Goal: Complete application form

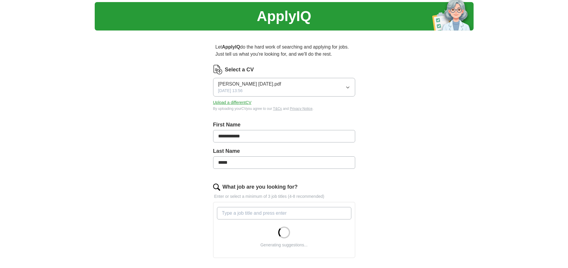
scroll to position [114, 0]
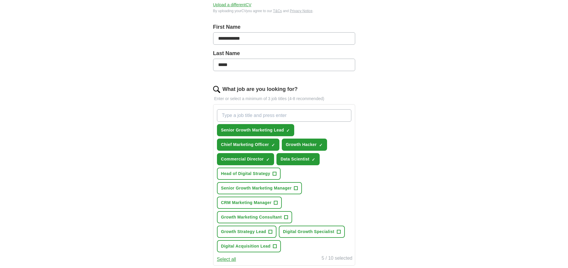
click at [235, 114] on input "What job are you looking for?" at bounding box center [284, 115] width 134 height 12
click at [277, 175] on button "Head of Digital Strategy +" at bounding box center [249, 173] width 64 height 12
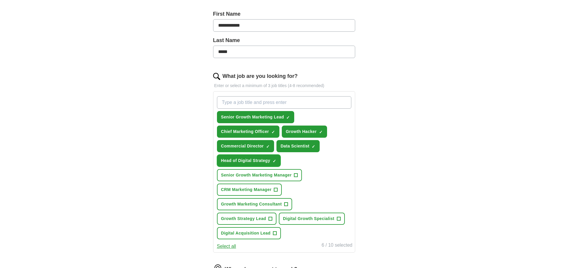
scroll to position [131, 0]
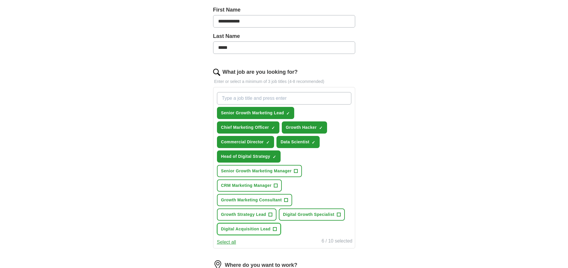
click at [254, 230] on span "Digital Acquisition Lead" at bounding box center [245, 229] width 49 height 6
click at [246, 101] on input "What job are you looking for?" at bounding box center [284, 98] width 134 height 12
type input "head of growth marketing"
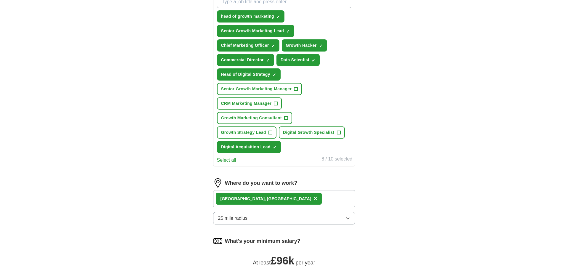
scroll to position [230, 0]
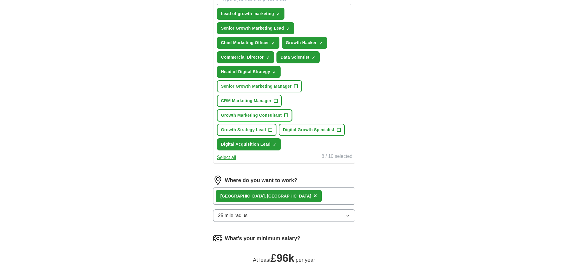
click at [269, 117] on span "Growth Marketing Consultant" at bounding box center [251, 115] width 61 height 6
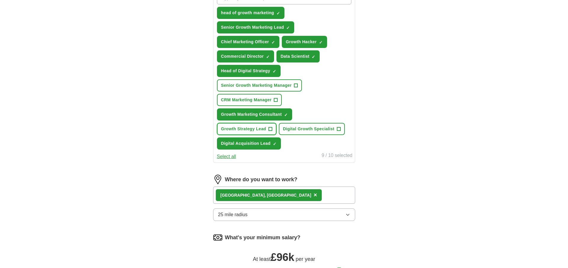
click at [264, 133] on button "Growth Strategy Lead +" at bounding box center [246, 129] width 59 height 12
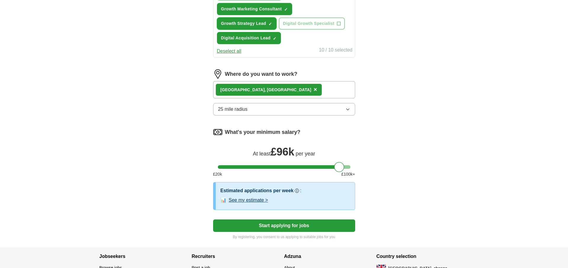
scroll to position [337, 0]
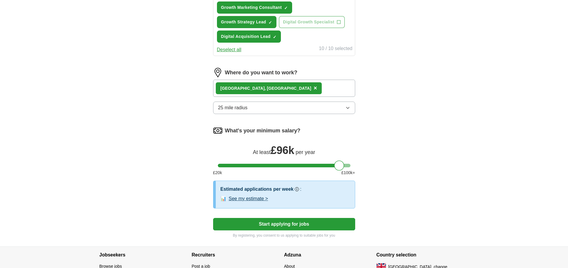
click at [282, 84] on div "[GEOGRAPHIC_DATA], [GEOGRAPHIC_DATA] ×" at bounding box center [284, 88] width 142 height 17
click at [279, 87] on div "[GEOGRAPHIC_DATA], [GEOGRAPHIC_DATA] ×" at bounding box center [284, 88] width 142 height 17
click at [276, 94] on div "[GEOGRAPHIC_DATA], [GEOGRAPHIC_DATA] ×" at bounding box center [284, 88] width 142 height 17
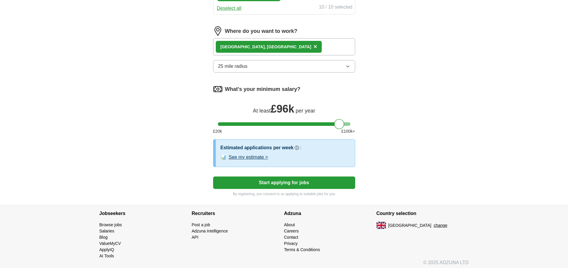
scroll to position [380, 0]
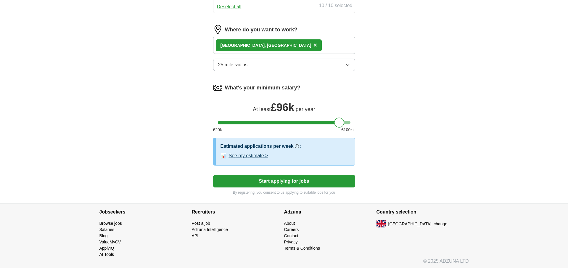
click at [332, 182] on button "Start applying for jobs" at bounding box center [284, 181] width 142 height 12
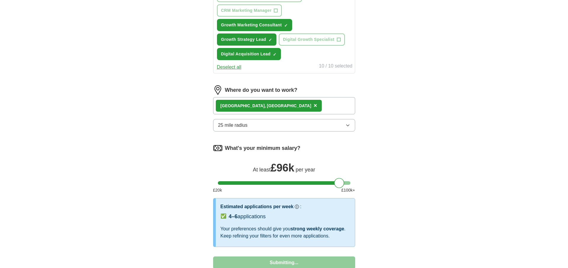
select select "**"
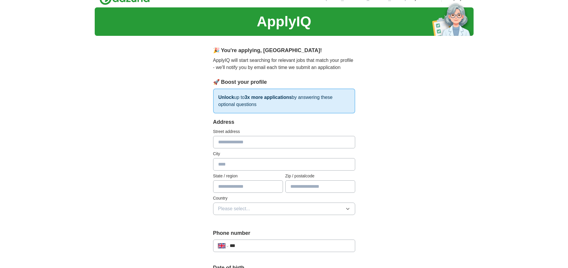
scroll to position [0, 0]
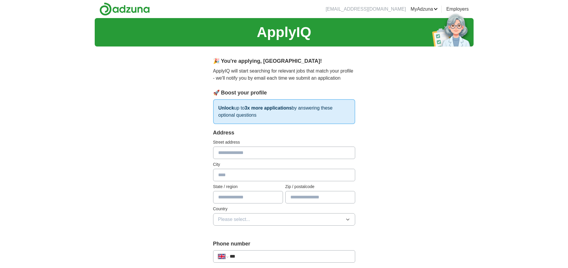
click at [237, 153] on input "text" at bounding box center [284, 152] width 142 height 12
type input "**********"
type input "******"
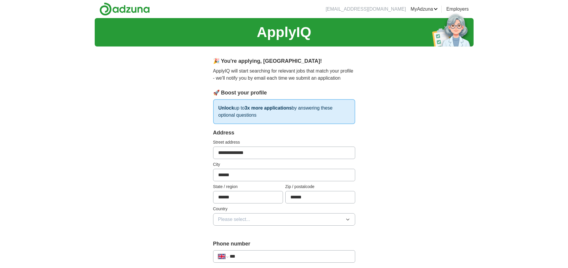
scroll to position [76, 0]
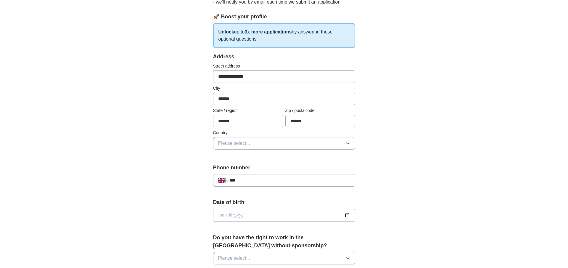
click at [254, 141] on button "Please select..." at bounding box center [284, 143] width 142 height 12
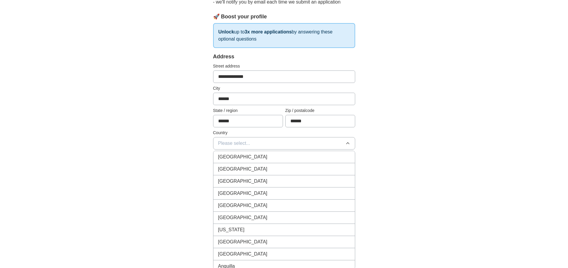
click at [254, 154] on div "[GEOGRAPHIC_DATA]" at bounding box center [284, 156] width 132 height 7
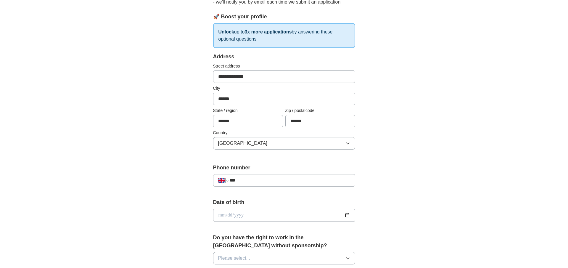
click at [256, 178] on input "***" at bounding box center [289, 180] width 120 height 7
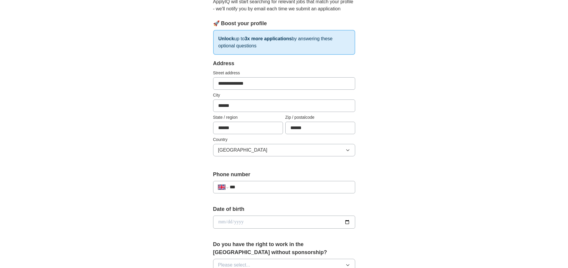
scroll to position [65, 0]
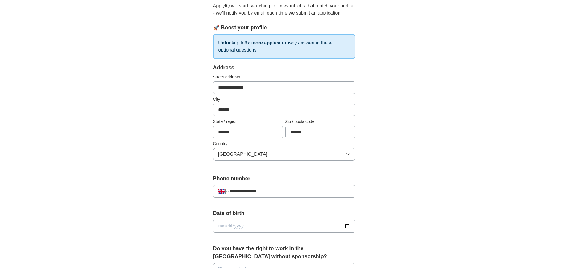
type input "**********"
click at [244, 225] on input "date" at bounding box center [284, 225] width 142 height 13
click at [222, 227] on input "date" at bounding box center [284, 225] width 142 height 13
type input "**********"
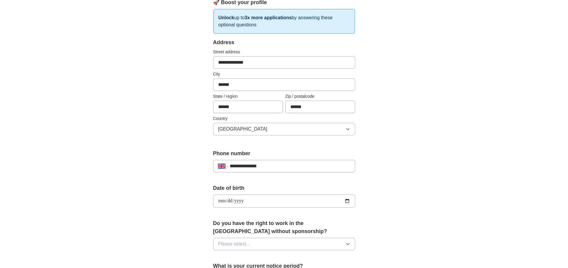
scroll to position [106, 0]
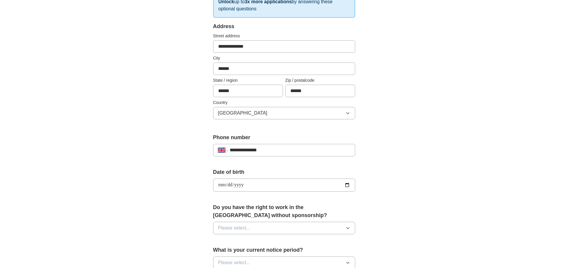
drag, startPoint x: 267, startPoint y: 209, endPoint x: 265, endPoint y: 221, distance: 12.6
click at [267, 209] on label "Do you have the right to work in the [GEOGRAPHIC_DATA] without sponsorship?" at bounding box center [284, 211] width 142 height 16
click at [266, 228] on button "Please select..." at bounding box center [284, 228] width 142 height 12
click at [249, 243] on div "Yes" at bounding box center [284, 241] width 132 height 7
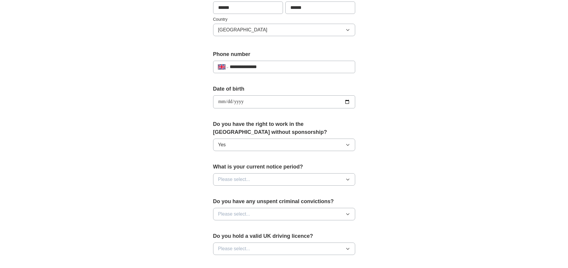
click at [250, 179] on button "Please select..." at bounding box center [284, 179] width 142 height 12
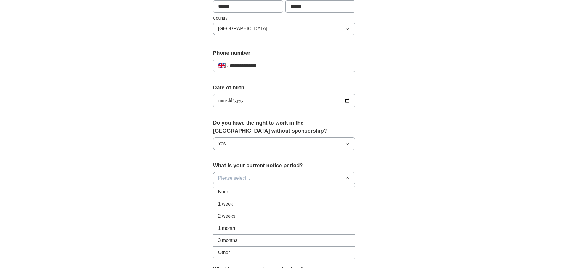
click at [244, 225] on div "1 month" at bounding box center [284, 227] width 132 height 7
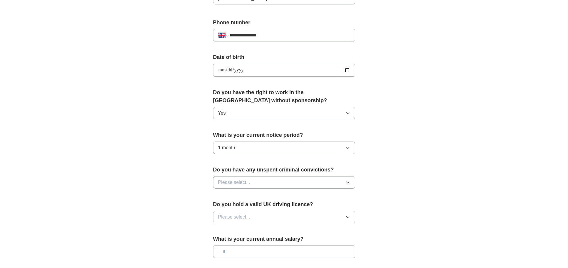
scroll to position [237, 0]
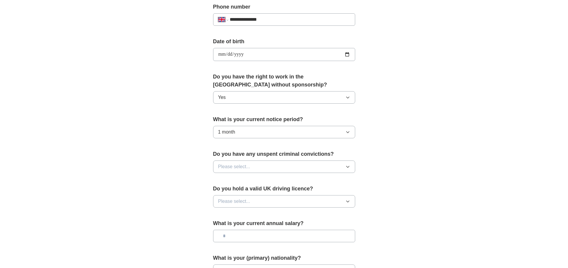
click at [248, 170] on button "Please select..." at bounding box center [284, 166] width 142 height 12
click at [250, 187] on li "No" at bounding box center [283, 192] width 141 height 12
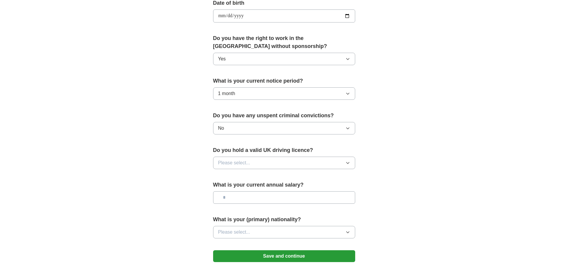
scroll to position [277, 0]
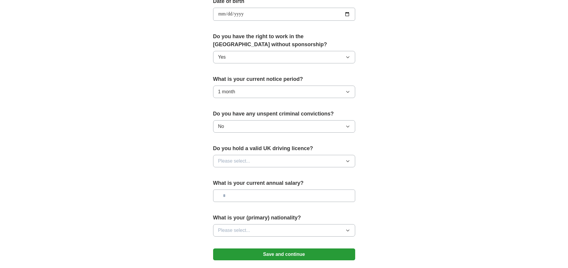
click at [249, 159] on span "Please select..." at bounding box center [234, 160] width 32 height 7
click at [248, 187] on div "No" at bounding box center [284, 186] width 132 height 7
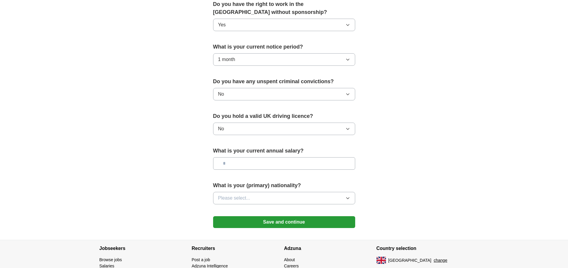
scroll to position [309, 0]
click at [248, 165] on input "text" at bounding box center [284, 163] width 142 height 12
type input "*******"
click at [256, 200] on button "Please select..." at bounding box center [284, 197] width 142 height 12
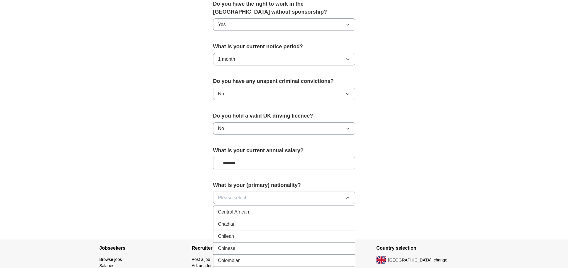
scroll to position [425, 0]
click at [243, 256] on div "Chinese" at bounding box center [284, 259] width 132 height 7
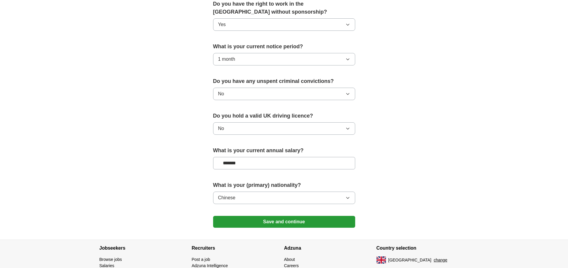
click at [271, 223] on button "Save and continue" at bounding box center [284, 222] width 142 height 12
